Goal: Information Seeking & Learning: Understand process/instructions

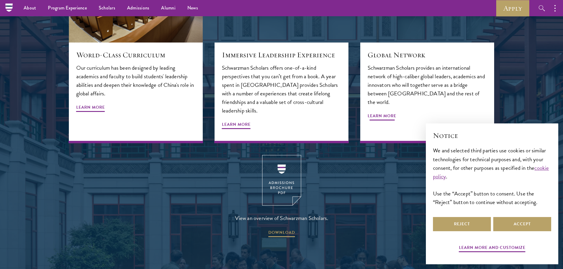
scroll to position [667, 0]
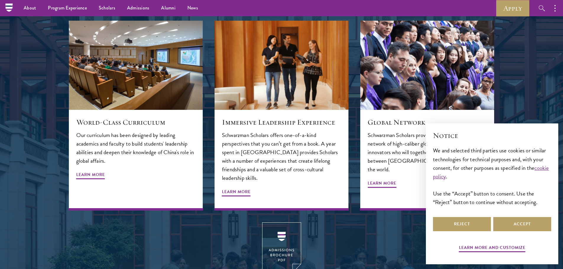
click at [543, 97] on div at bounding box center [281, 122] width 563 height 483
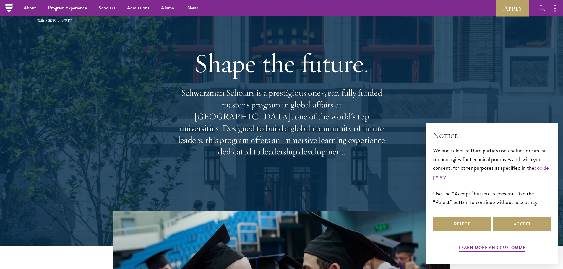
scroll to position [0, 0]
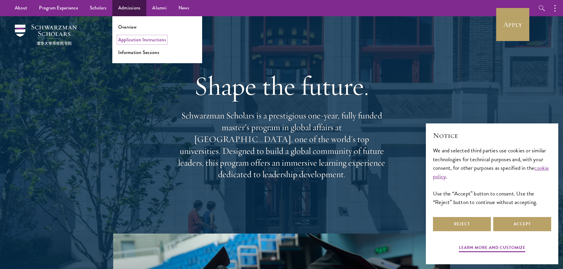
click at [139, 39] on link "Application Instructions" at bounding box center [142, 39] width 48 height 7
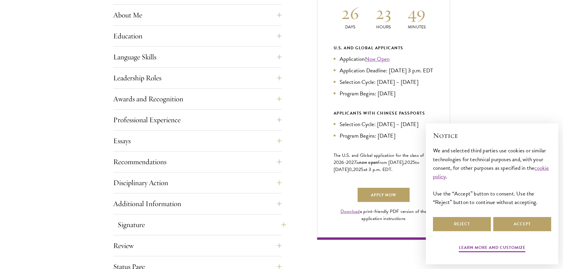
scroll to position [296, 0]
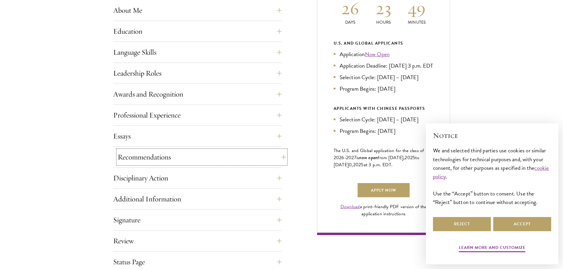
click at [190, 162] on button "Recommendations" at bounding box center [202, 157] width 169 height 14
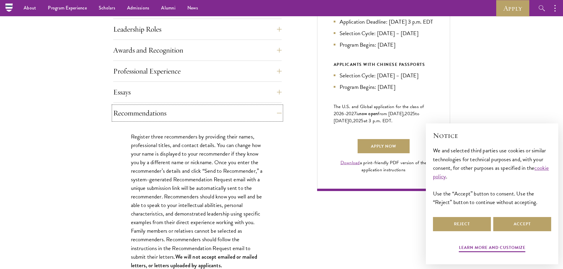
scroll to position [266, 0]
